Goal: Task Accomplishment & Management: Manage account settings

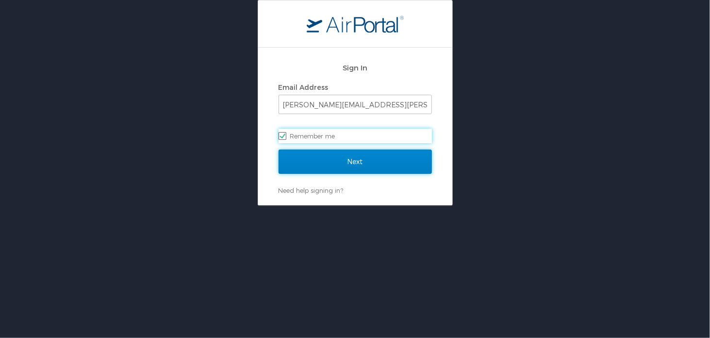
click at [366, 164] on input "Next" at bounding box center [355, 162] width 153 height 24
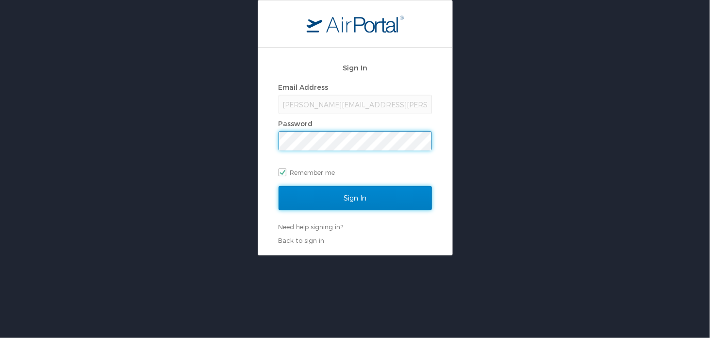
click at [364, 201] on input "Sign In" at bounding box center [355, 198] width 153 height 24
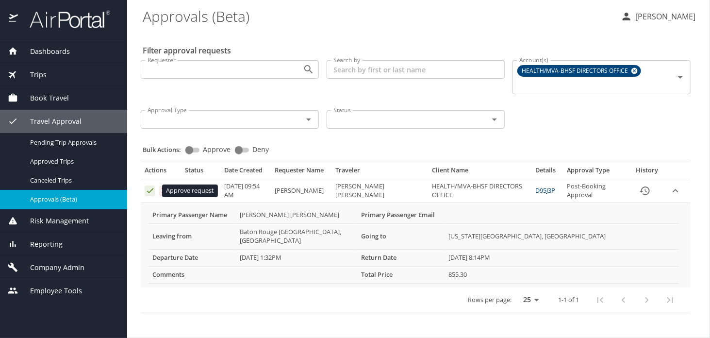
click at [152, 190] on icon "Approval table" at bounding box center [150, 190] width 9 height 9
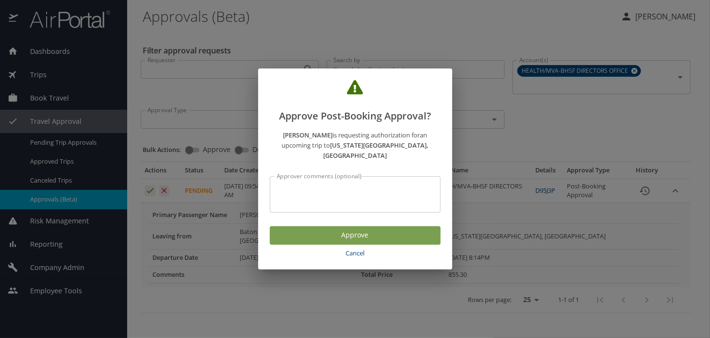
click at [339, 230] on span "Approve" at bounding box center [355, 235] width 155 height 12
